Goal: Task Accomplishment & Management: Use online tool/utility

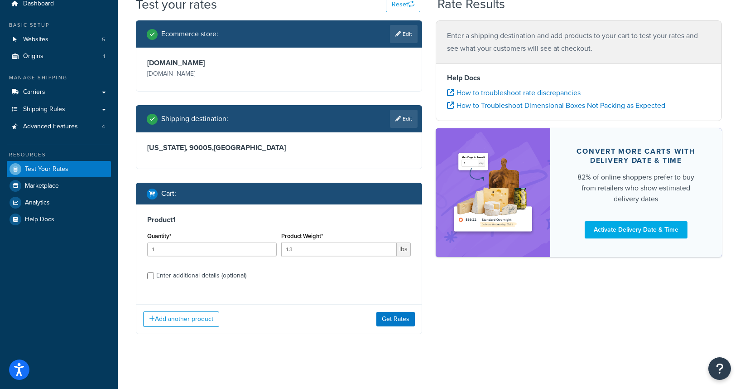
scroll to position [37, 0]
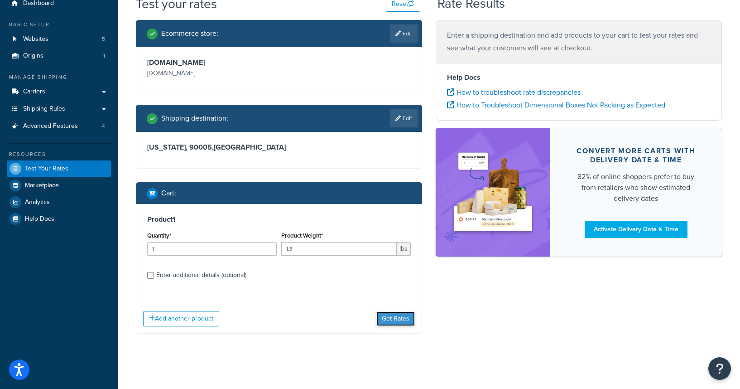
click at [397, 321] on button "Get Rates" at bounding box center [395, 318] width 38 height 14
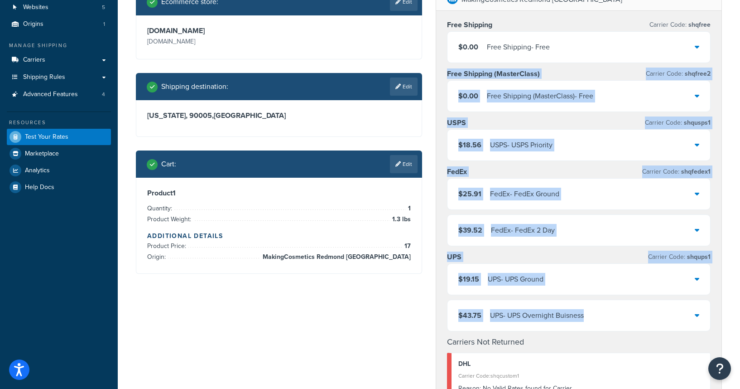
scroll to position [29, 0]
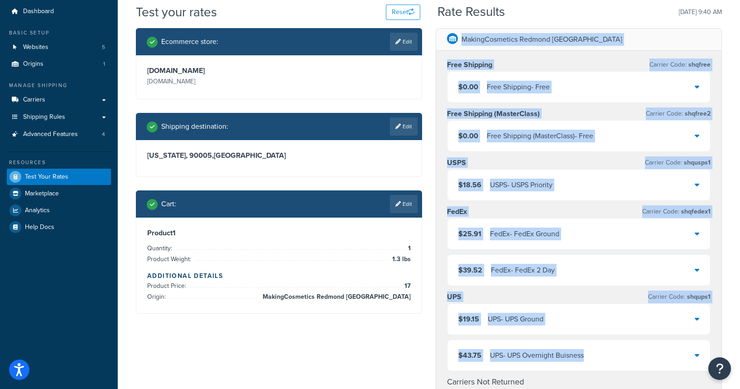
drag, startPoint x: 596, startPoint y: 270, endPoint x: 437, endPoint y: 38, distance: 280.5
click at [437, 38] on div "MakingCosmetics Redmond [GEOGRAPHIC_DATA] Free Shipping Carrier Code: shqfree $…" at bounding box center [578, 243] width 285 height 428
click at [431, 78] on div "MakingCosmetics Redmond [GEOGRAPHIC_DATA] Free Shipping Carrier Code: shqfree $…" at bounding box center [579, 364] width 300 height 672
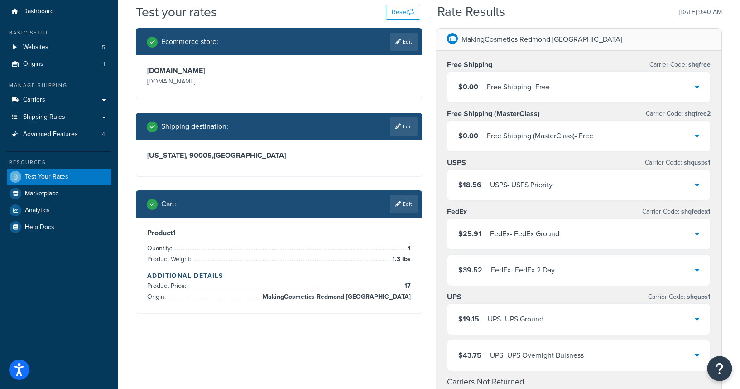
click at [727, 377] on button "Open Resource Center" at bounding box center [719, 368] width 25 height 25
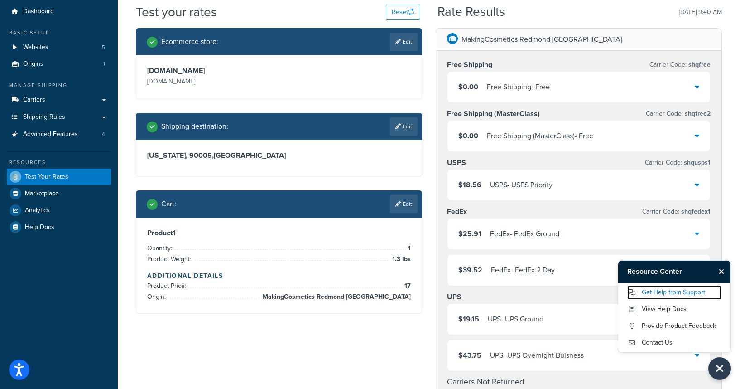
click at [661, 293] on link "Get Help from Support" at bounding box center [674, 292] width 94 height 14
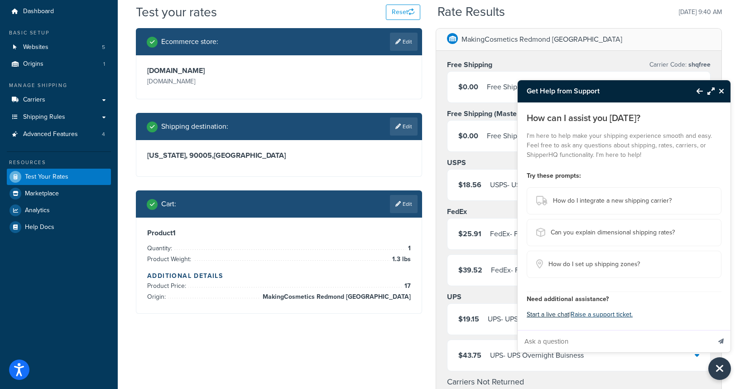
click at [556, 315] on button "Start a live chat" at bounding box center [548, 314] width 43 height 13
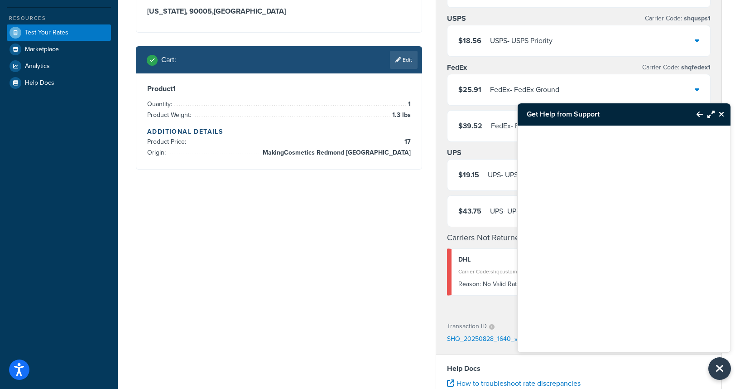
scroll to position [173, 0]
click at [341, 244] on div "Ecommerce store : Edit [DOMAIN_NAME] [DOMAIN_NAME] Shipping destination : Edit …" at bounding box center [429, 220] width 600 height 672
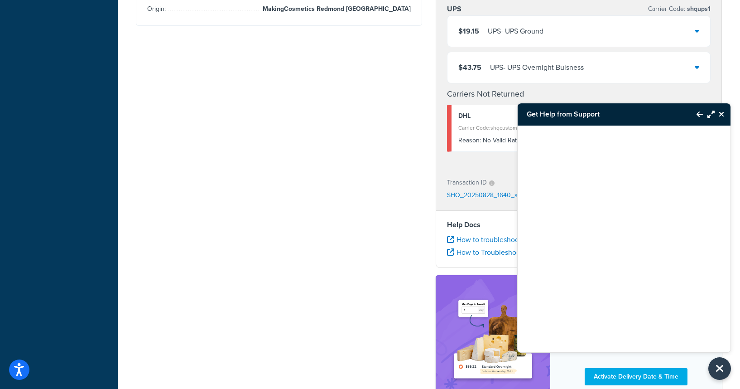
scroll to position [117, 0]
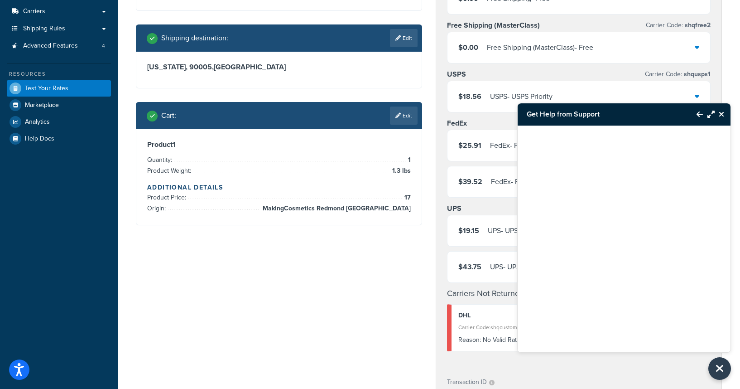
click at [230, 279] on div "Ecommerce store : Edit [DOMAIN_NAME] [DOMAIN_NAME] Shipping destination : Edit …" at bounding box center [429, 276] width 600 height 672
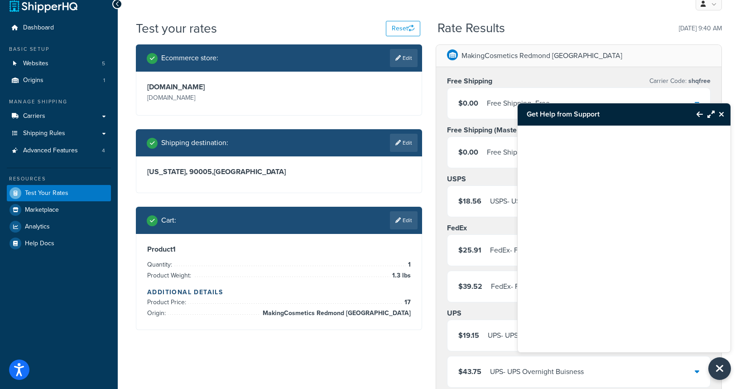
scroll to position [194, 0]
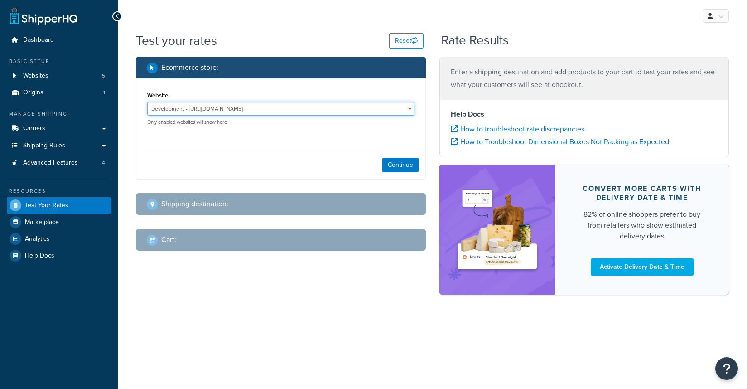
click at [297, 109] on select "Development - https://development-na01-makingcosmetics.demandware.net/s/makingc…" at bounding box center [280, 109] width 267 height 14
select select "0a6dd13a85de983de85292bb80eb6f6d"
click at [147, 102] on select "Development - https://development-na01-makingcosmetics.demandware.net/s/makingc…" at bounding box center [280, 109] width 267 height 14
click at [384, 162] on button "Continue" at bounding box center [400, 165] width 36 height 14
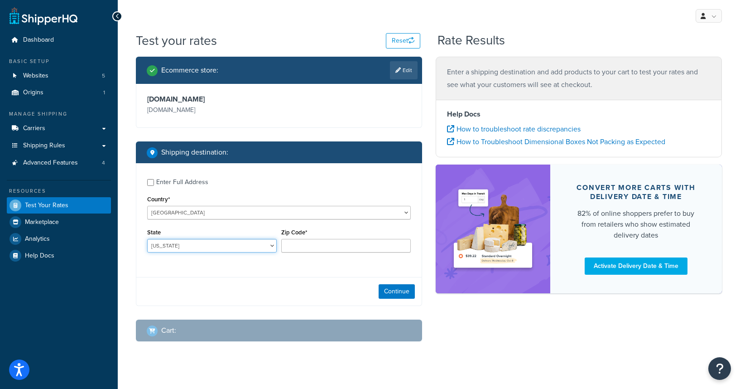
click at [204, 247] on select "Alabama Alaska American Samoa Arizona Arkansas Armed Forces Americas Armed Forc…" at bounding box center [212, 246] width 130 height 14
select select "NY"
click at [147, 239] on select "Alabama Alaska American Samoa Arizona Arkansas Armed Forces Americas Armed Forc…" at bounding box center [212, 246] width 130 height 14
click at [312, 245] on input "Zip Code*" at bounding box center [346, 246] width 130 height 14
click at [264, 312] on div "Ecommerce store : Edit makingcosmetics.com makingcosmetics.com Shipping destina…" at bounding box center [279, 206] width 300 height 298
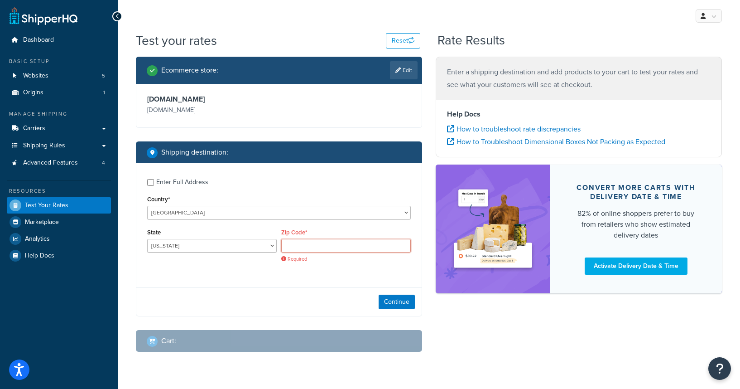
click at [307, 250] on input "Zip Code*" at bounding box center [346, 246] width 130 height 14
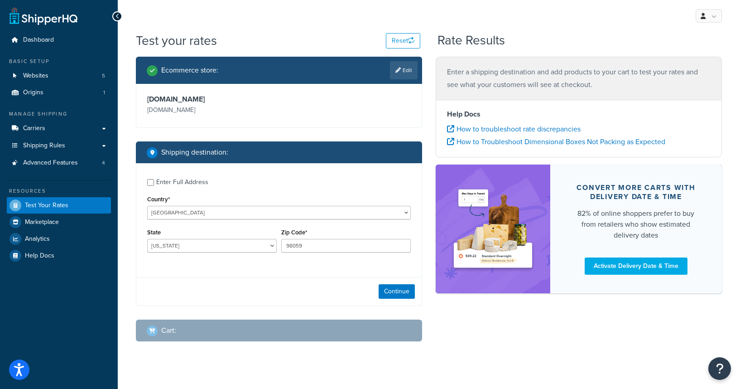
click at [304, 288] on div "Continue" at bounding box center [278, 291] width 285 height 29
drag, startPoint x: 318, startPoint y: 243, endPoint x: 271, endPoint y: 240, distance: 47.7
click at [271, 241] on div "State Alabama Alaska American Samoa Arizona Arkansas Armed Forces Americas Arme…" at bounding box center [279, 242] width 268 height 33
type input "10516"
click at [395, 294] on button "Continue" at bounding box center [397, 291] width 36 height 14
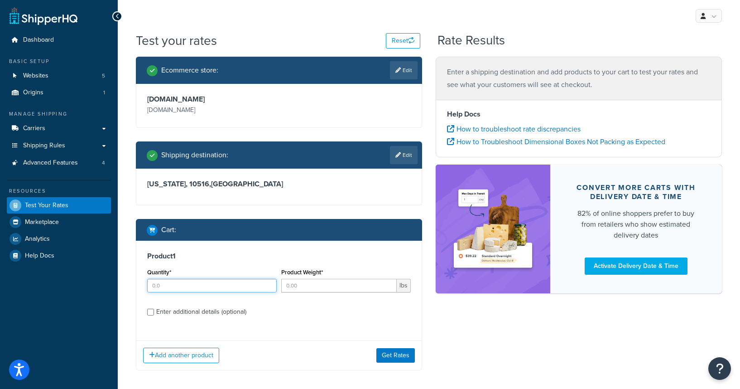
drag, startPoint x: 194, startPoint y: 290, endPoint x: 138, endPoint y: 281, distance: 56.8
click at [138, 281] on div "Product 1 Quantity* Product Weight* lbs Enter additional details (optional)" at bounding box center [278, 286] width 285 height 93
type input "2"
click at [329, 288] on input "Product Weight*" at bounding box center [338, 286] width 115 height 14
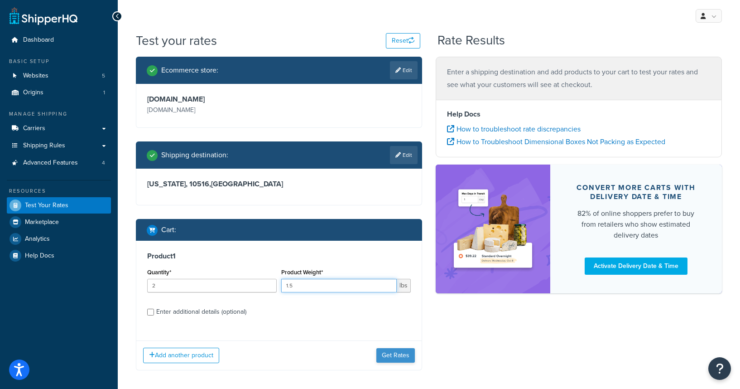
type input "1.5"
click at [393, 355] on button "Get Rates" at bounding box center [395, 355] width 38 height 14
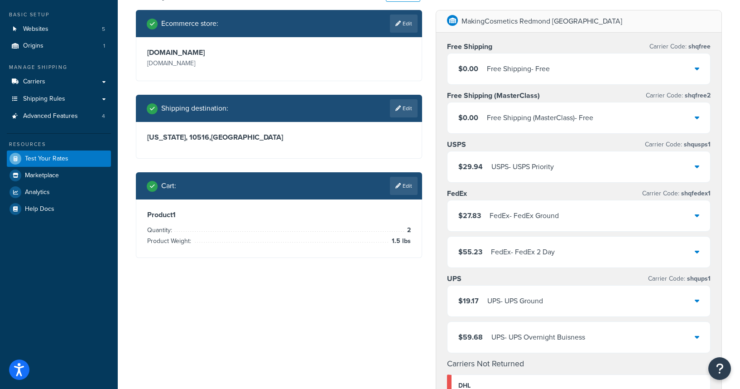
scroll to position [47, 0]
